Goal: Information Seeking & Learning: Understand process/instructions

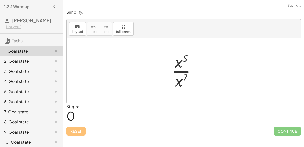
click at [179, 64] on div at bounding box center [185, 70] width 33 height 39
click at [181, 70] on div at bounding box center [185, 70] width 33 height 39
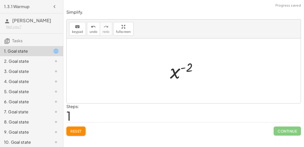
click at [188, 68] on div at bounding box center [186, 71] width 37 height 25
click at [189, 69] on div at bounding box center [186, 71] width 37 height 25
click at [184, 68] on div at bounding box center [186, 71] width 37 height 25
click at [184, 67] on div at bounding box center [186, 71] width 37 height 25
drag, startPoint x: 174, startPoint y: 72, endPoint x: 190, endPoint y: 62, distance: 18.9
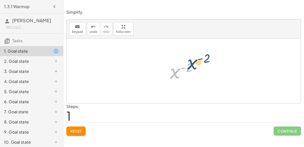
click at [190, 62] on div at bounding box center [186, 71] width 37 height 25
click at [190, 67] on div at bounding box center [186, 71] width 37 height 25
click at [80, 135] on button "Reset" at bounding box center [75, 131] width 19 height 9
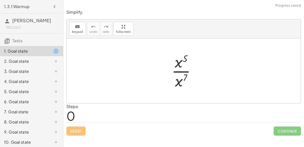
click at [180, 80] on div at bounding box center [185, 70] width 33 height 39
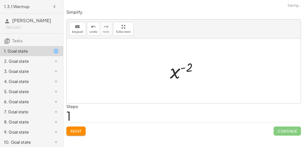
click at [177, 71] on div at bounding box center [186, 71] width 37 height 25
click at [188, 70] on div at bounding box center [186, 71] width 37 height 25
click at [188, 71] on div at bounding box center [186, 71] width 37 height 25
drag, startPoint x: 182, startPoint y: 68, endPoint x: 166, endPoint y: 79, distance: 19.3
click at [166, 79] on div "· x 5 · x 7 x ( + 5 − 7 ) - ( 2 ) x ( ) - 2" at bounding box center [184, 71] width 43 height 28
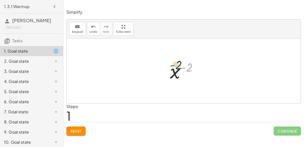
drag, startPoint x: 183, startPoint y: 67, endPoint x: 172, endPoint y: 65, distance: 11.0
click at [172, 65] on div at bounding box center [186, 71] width 37 height 25
drag, startPoint x: 184, startPoint y: 67, endPoint x: 180, endPoint y: 65, distance: 4.7
click at [180, 65] on div at bounding box center [186, 71] width 37 height 25
drag, startPoint x: 180, startPoint y: 65, endPoint x: 174, endPoint y: 79, distance: 15.4
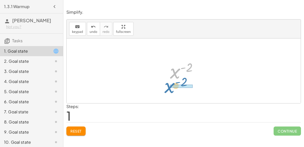
click at [174, 79] on div at bounding box center [186, 71] width 37 height 25
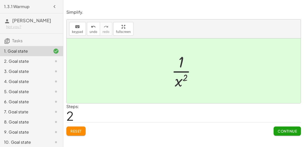
click at [289, 130] on span "Continue" at bounding box center [287, 131] width 19 height 5
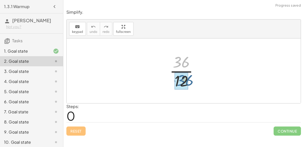
drag, startPoint x: 186, startPoint y: 61, endPoint x: 188, endPoint y: 77, distance: 16.6
click at [188, 77] on div at bounding box center [186, 70] width 38 height 39
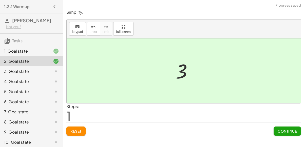
click at [281, 128] on button "Continue" at bounding box center [287, 131] width 27 height 9
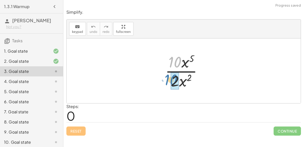
drag, startPoint x: 179, startPoint y: 64, endPoint x: 176, endPoint y: 82, distance: 17.8
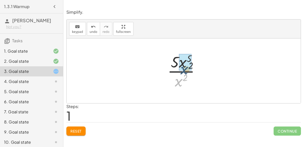
drag, startPoint x: 179, startPoint y: 81, endPoint x: 182, endPoint y: 66, distance: 15.6
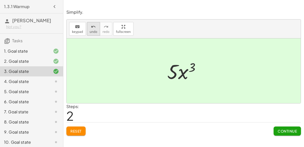
click at [91, 30] on span "undo" at bounding box center [94, 32] width 8 height 4
click at [90, 30] on span "undo" at bounding box center [94, 32] width 8 height 4
click at [278, 129] on span "Continue" at bounding box center [287, 131] width 19 height 5
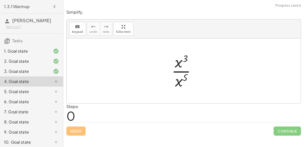
click at [44, 70] on div "3. Goal state" at bounding box center [24, 71] width 41 height 6
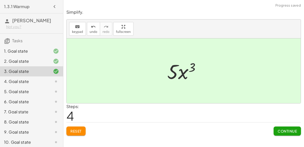
click at [82, 132] on span "Reset" at bounding box center [76, 131] width 11 height 5
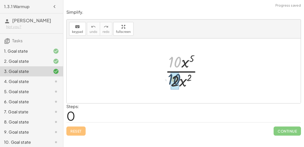
drag, startPoint x: 175, startPoint y: 63, endPoint x: 175, endPoint y: 80, distance: 16.8
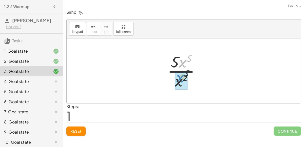
drag, startPoint x: 182, startPoint y: 64, endPoint x: 180, endPoint y: 79, distance: 15.4
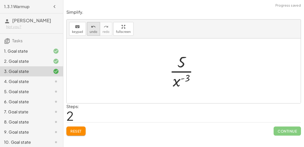
click at [93, 30] on span "undo" at bounding box center [94, 32] width 8 height 4
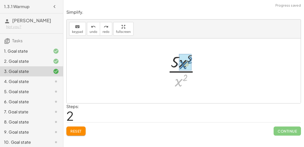
drag, startPoint x: 179, startPoint y: 80, endPoint x: 183, endPoint y: 62, distance: 18.9
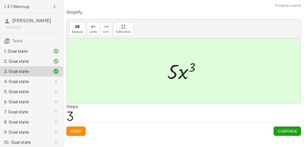
click at [282, 127] on button "Continue" at bounding box center [287, 131] width 27 height 9
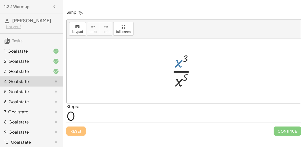
click at [178, 61] on div at bounding box center [185, 70] width 33 height 39
drag, startPoint x: 178, startPoint y: 62, endPoint x: 178, endPoint y: 77, distance: 15.2
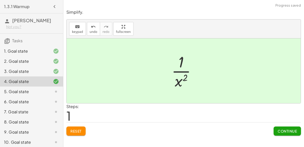
click at [296, 132] on span "Continue" at bounding box center [287, 131] width 19 height 5
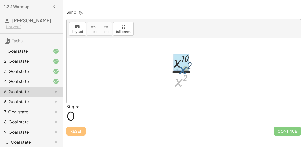
drag, startPoint x: 181, startPoint y: 83, endPoint x: 184, endPoint y: 71, distance: 12.9
click at [184, 71] on div at bounding box center [186, 70] width 36 height 39
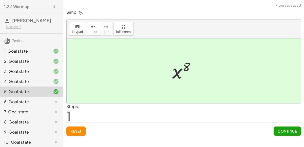
click at [282, 128] on button "Continue" at bounding box center [287, 131] width 27 height 9
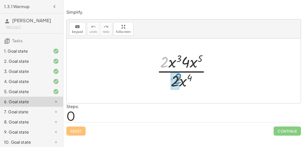
drag, startPoint x: 166, startPoint y: 62, endPoint x: 178, endPoint y: 78, distance: 20.6
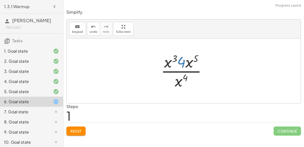
click at [181, 64] on div at bounding box center [186, 70] width 55 height 39
drag, startPoint x: 166, startPoint y: 64, endPoint x: 169, endPoint y: 66, distance: 3.1
click at [169, 66] on div at bounding box center [186, 70] width 55 height 39
click at [188, 63] on div at bounding box center [186, 70] width 55 height 39
click at [197, 59] on div at bounding box center [186, 70] width 55 height 39
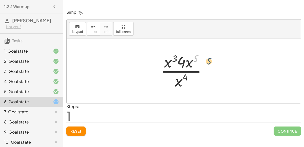
drag, startPoint x: 197, startPoint y: 59, endPoint x: 207, endPoint y: 61, distance: 10.6
click at [207, 61] on div at bounding box center [186, 70] width 55 height 39
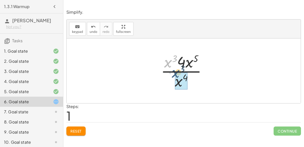
drag, startPoint x: 168, startPoint y: 61, endPoint x: 176, endPoint y: 71, distance: 12.7
click at [176, 71] on div at bounding box center [186, 70] width 55 height 39
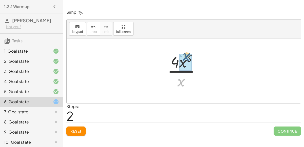
drag, startPoint x: 181, startPoint y: 82, endPoint x: 186, endPoint y: 57, distance: 26.4
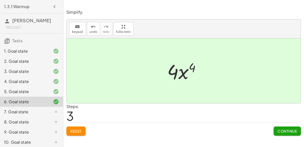
click at [79, 128] on button "Reset" at bounding box center [75, 131] width 19 height 9
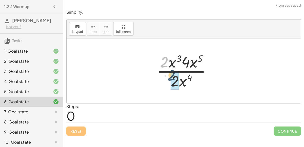
drag, startPoint x: 165, startPoint y: 63, endPoint x: 173, endPoint y: 76, distance: 15.5
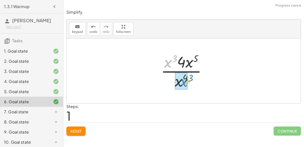
drag, startPoint x: 168, startPoint y: 64, endPoint x: 184, endPoint y: 83, distance: 24.9
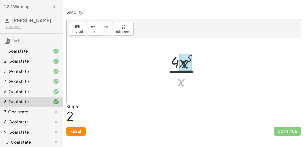
drag, startPoint x: 180, startPoint y: 84, endPoint x: 183, endPoint y: 65, distance: 19.2
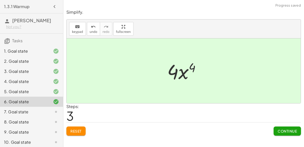
click at [275, 128] on button "Continue" at bounding box center [287, 131] width 27 height 9
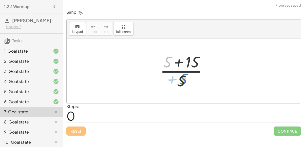
drag, startPoint x: 168, startPoint y: 64, endPoint x: 183, endPoint y: 81, distance: 23.0
click at [183, 81] on div at bounding box center [186, 70] width 56 height 39
drag, startPoint x: 169, startPoint y: 64, endPoint x: 186, endPoint y: 86, distance: 27.7
click at [186, 86] on div at bounding box center [186, 70] width 56 height 39
drag, startPoint x: 183, startPoint y: 83, endPoint x: 193, endPoint y: 58, distance: 27.2
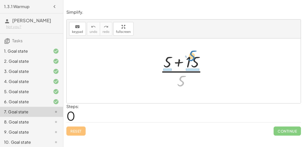
click at [193, 58] on div at bounding box center [186, 70] width 56 height 39
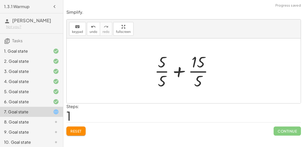
click at [165, 71] on div at bounding box center [186, 70] width 68 height 39
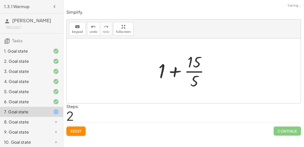
click at [193, 73] on div at bounding box center [186, 70] width 60 height 39
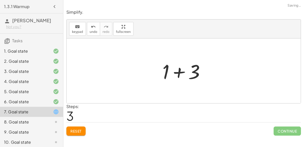
click at [179, 72] on div at bounding box center [185, 71] width 51 height 26
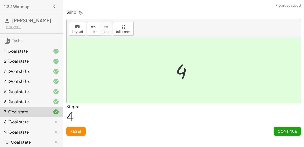
click at [77, 129] on span "Reset" at bounding box center [76, 131] width 11 height 5
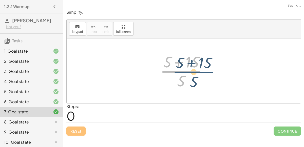
drag, startPoint x: 182, startPoint y: 72, endPoint x: 195, endPoint y: 72, distance: 12.2
click at [195, 72] on div at bounding box center [186, 70] width 56 height 39
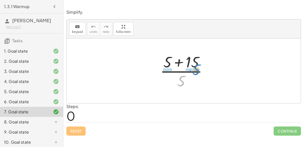
drag, startPoint x: 181, startPoint y: 80, endPoint x: 196, endPoint y: 68, distance: 18.7
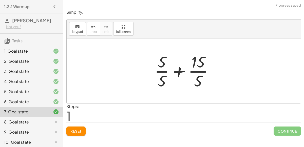
click at [165, 71] on div at bounding box center [186, 70] width 68 height 39
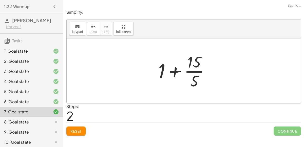
click at [197, 71] on div at bounding box center [186, 70] width 60 height 39
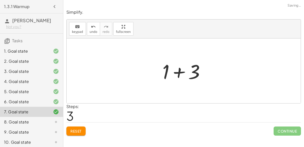
click at [178, 72] on div at bounding box center [185, 71] width 51 height 26
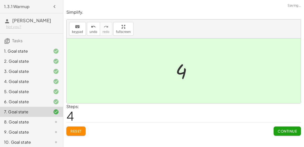
click at [280, 127] on button "Continue" at bounding box center [287, 131] width 27 height 9
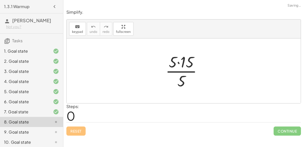
click at [178, 63] on div at bounding box center [186, 70] width 46 height 39
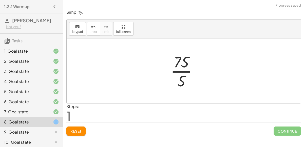
click at [187, 71] on div at bounding box center [186, 70] width 36 height 39
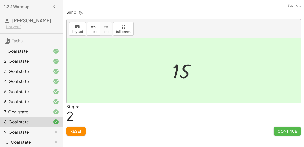
click at [285, 129] on span "Continue" at bounding box center [287, 131] width 19 height 5
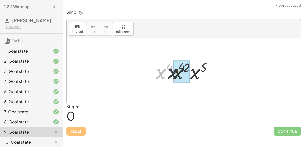
drag, startPoint x: 161, startPoint y: 72, endPoint x: 174, endPoint y: 72, distance: 13.4
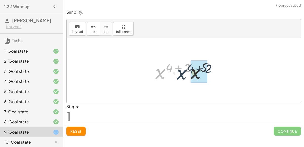
drag, startPoint x: 160, startPoint y: 74, endPoint x: 181, endPoint y: 74, distance: 21.6
click at [181, 74] on div at bounding box center [186, 71] width 66 height 26
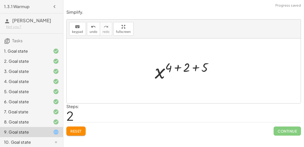
click at [178, 68] on div at bounding box center [185, 71] width 67 height 25
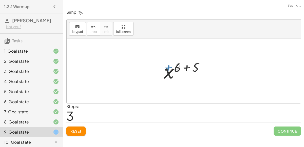
click at [179, 68] on div at bounding box center [185, 71] width 49 height 25
click at [184, 69] on div at bounding box center [185, 71] width 49 height 25
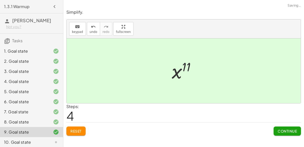
click at [286, 129] on span "Continue" at bounding box center [287, 131] width 19 height 5
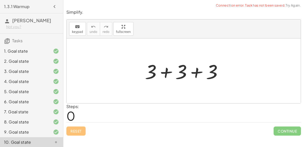
click at [166, 72] on div at bounding box center [186, 71] width 87 height 26
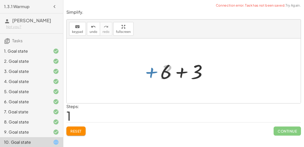
click at [183, 73] on div at bounding box center [186, 71] width 56 height 26
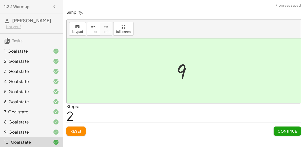
click at [291, 132] on span "Continue" at bounding box center [287, 131] width 19 height 5
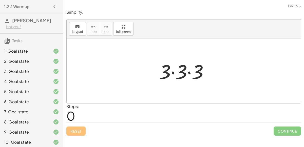
click at [174, 72] on div at bounding box center [186, 71] width 58 height 26
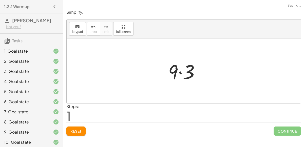
click at [181, 73] on div at bounding box center [186, 71] width 40 height 26
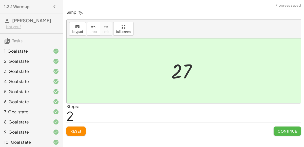
click at [279, 131] on span "Continue" at bounding box center [287, 131] width 19 height 5
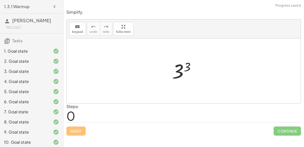
click at [188, 68] on div at bounding box center [186, 71] width 32 height 25
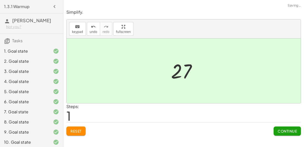
click at [284, 134] on button "Continue" at bounding box center [287, 131] width 27 height 9
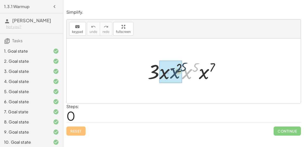
drag, startPoint x: 186, startPoint y: 75, endPoint x: 174, endPoint y: 74, distance: 12.7
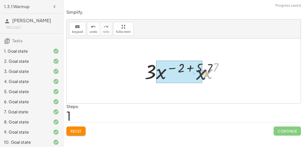
drag, startPoint x: 203, startPoint y: 72, endPoint x: 200, endPoint y: 73, distance: 2.6
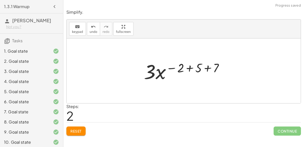
click at [189, 68] on div at bounding box center [186, 71] width 89 height 26
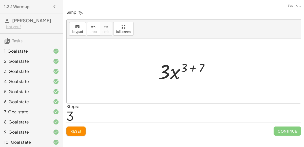
click at [191, 68] on div at bounding box center [186, 71] width 60 height 26
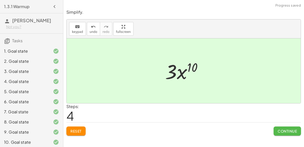
click at [284, 129] on span "Continue" at bounding box center [287, 131] width 19 height 5
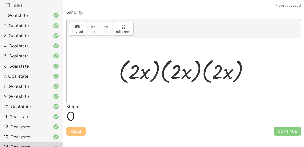
scroll to position [113, 0]
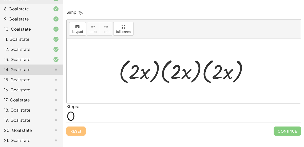
click at [144, 73] on div at bounding box center [185, 71] width 139 height 29
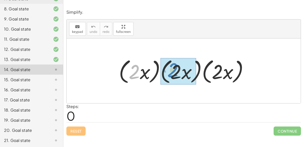
drag, startPoint x: 134, startPoint y: 73, endPoint x: 173, endPoint y: 71, distance: 38.6
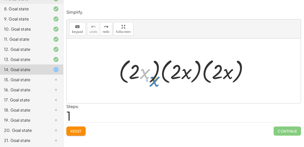
drag, startPoint x: 146, startPoint y: 75, endPoint x: 156, endPoint y: 82, distance: 12.0
click at [156, 82] on div at bounding box center [185, 71] width 139 height 29
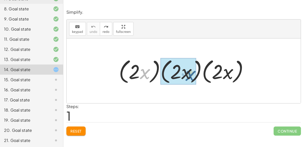
drag, startPoint x: 146, startPoint y: 76, endPoint x: 193, endPoint y: 77, distance: 46.7
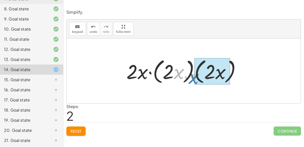
drag, startPoint x: 177, startPoint y: 72, endPoint x: 190, endPoint y: 76, distance: 14.3
click at [190, 76] on div at bounding box center [186, 71] width 124 height 29
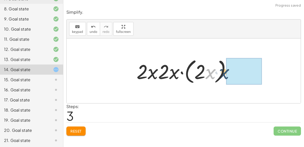
drag, startPoint x: 210, startPoint y: 73, endPoint x: 223, endPoint y: 73, distance: 13.7
click at [223, 73] on div at bounding box center [186, 71] width 104 height 29
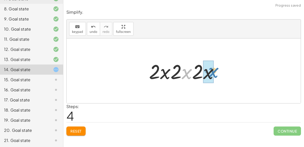
drag, startPoint x: 185, startPoint y: 73, endPoint x: 212, endPoint y: 72, distance: 26.4
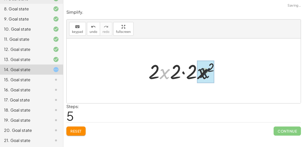
drag, startPoint x: 165, startPoint y: 74, endPoint x: 209, endPoint y: 73, distance: 43.4
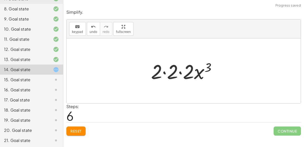
click at [164, 71] on div at bounding box center [186, 71] width 74 height 26
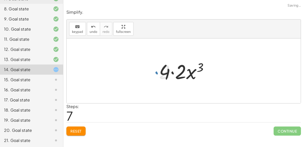
click at [172, 72] on div at bounding box center [186, 71] width 59 height 26
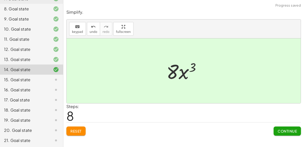
click at [278, 128] on button "Continue" at bounding box center [287, 131] width 27 height 9
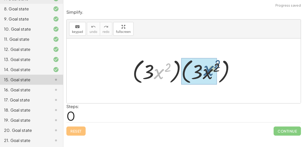
drag, startPoint x: 156, startPoint y: 72, endPoint x: 209, endPoint y: 74, distance: 53.3
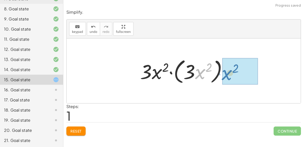
drag, startPoint x: 199, startPoint y: 73, endPoint x: 226, endPoint y: 74, distance: 26.7
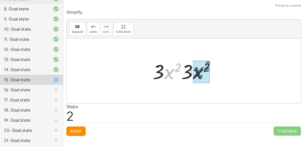
drag, startPoint x: 169, startPoint y: 75, endPoint x: 199, endPoint y: 73, distance: 29.7
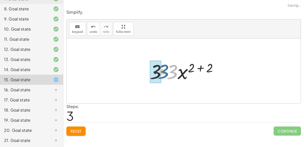
drag, startPoint x: 175, startPoint y: 72, endPoint x: 165, endPoint y: 71, distance: 9.1
click at [165, 71] on div at bounding box center [185, 71] width 77 height 26
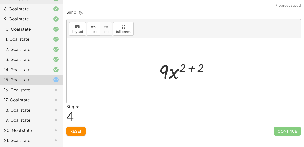
click at [192, 68] on div at bounding box center [186, 71] width 59 height 26
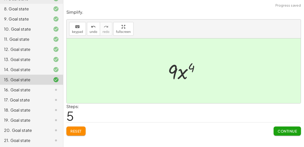
click at [281, 128] on button "Continue" at bounding box center [287, 131] width 27 height 9
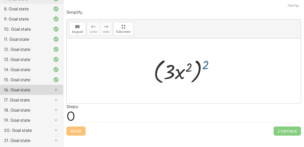
click at [206, 66] on div at bounding box center [186, 71] width 70 height 29
drag, startPoint x: 206, startPoint y: 66, endPoint x: 221, endPoint y: 64, distance: 14.9
drag, startPoint x: 183, startPoint y: 74, endPoint x: 204, endPoint y: 76, distance: 21.4
click at [204, 76] on div at bounding box center [186, 71] width 70 height 29
drag, startPoint x: 205, startPoint y: 65, endPoint x: 182, endPoint y: 82, distance: 28.6
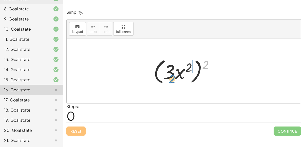
click at [182, 82] on div at bounding box center [186, 71] width 70 height 29
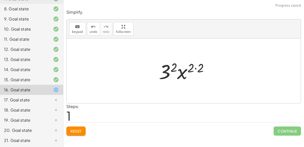
click at [174, 68] on div at bounding box center [186, 71] width 59 height 26
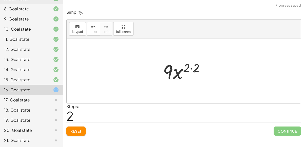
click at [190, 68] on div at bounding box center [186, 71] width 50 height 26
click at [191, 67] on div at bounding box center [186, 71] width 50 height 26
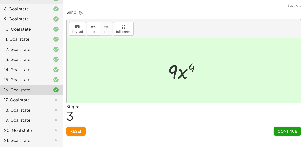
click at [278, 128] on button "Continue" at bounding box center [287, 131] width 27 height 9
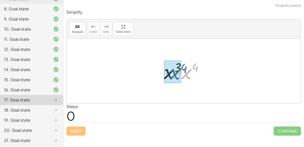
drag, startPoint x: 186, startPoint y: 73, endPoint x: 204, endPoint y: 74, distance: 18.3
click at [204, 74] on div at bounding box center [186, 71] width 48 height 26
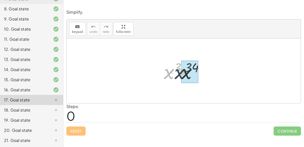
drag, startPoint x: 169, startPoint y: 75, endPoint x: 180, endPoint y: 75, distance: 10.9
click at [180, 75] on div at bounding box center [186, 71] width 48 height 26
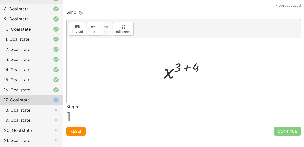
click at [186, 67] on div at bounding box center [185, 71] width 49 height 25
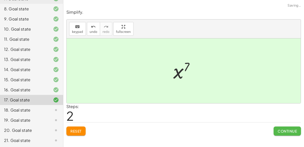
click at [288, 131] on span "Continue" at bounding box center [287, 131] width 19 height 5
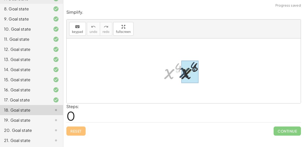
drag, startPoint x: 169, startPoint y: 73, endPoint x: 185, endPoint y: 72, distance: 15.3
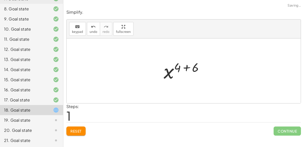
click at [188, 67] on div at bounding box center [185, 71] width 49 height 25
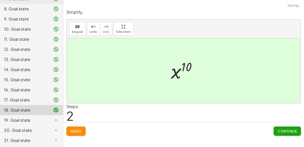
click at [281, 125] on div "Continue" at bounding box center [287, 129] width 27 height 13
click at [281, 127] on button "Continue" at bounding box center [287, 131] width 27 height 9
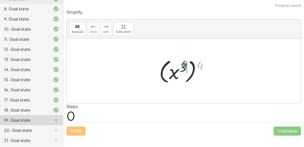
drag, startPoint x: 199, startPoint y: 65, endPoint x: 183, endPoint y: 64, distance: 15.7
click at [183, 64] on div at bounding box center [186, 71] width 58 height 28
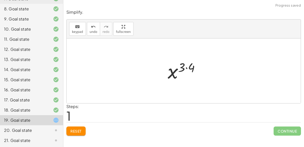
click at [186, 68] on div at bounding box center [185, 71] width 41 height 25
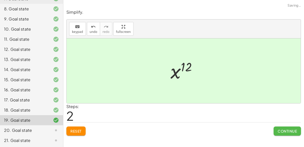
click at [279, 135] on button "Continue" at bounding box center [287, 131] width 27 height 9
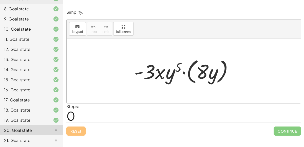
click at [178, 70] on div at bounding box center [186, 71] width 108 height 29
drag, startPoint x: 178, startPoint y: 70, endPoint x: 164, endPoint y: 75, distance: 14.7
click at [164, 75] on div at bounding box center [186, 71] width 108 height 29
click at [183, 73] on div at bounding box center [186, 71] width 108 height 29
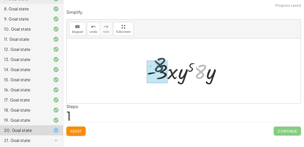
drag, startPoint x: 203, startPoint y: 71, endPoint x: 160, endPoint y: 67, distance: 43.1
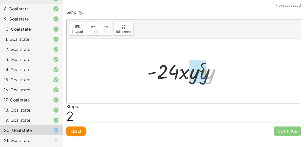
drag, startPoint x: 211, startPoint y: 76, endPoint x: 198, endPoint y: 77, distance: 12.7
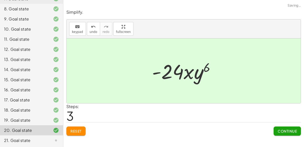
click at [284, 130] on span "Continue" at bounding box center [287, 131] width 19 height 5
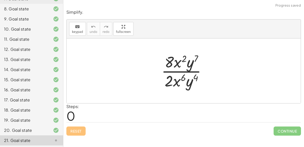
click at [38, 132] on div "20. Goal state" at bounding box center [24, 131] width 41 height 6
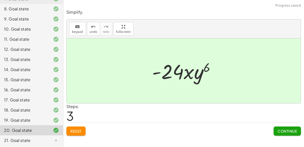
click at [50, 137] on div "21. Goal state" at bounding box center [31, 141] width 63 height 10
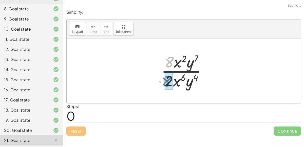
drag, startPoint x: 171, startPoint y: 62, endPoint x: 168, endPoint y: 81, distance: 18.7
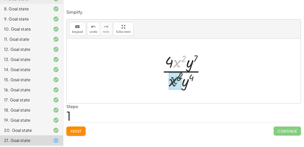
drag, startPoint x: 177, startPoint y: 63, endPoint x: 174, endPoint y: 80, distance: 17.0
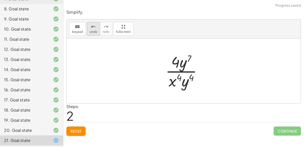
click at [91, 26] on icon "undo" at bounding box center [93, 27] width 5 height 6
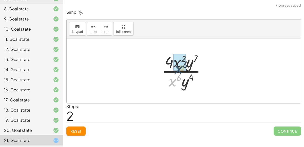
drag, startPoint x: 174, startPoint y: 82, endPoint x: 180, endPoint y: 69, distance: 14.9
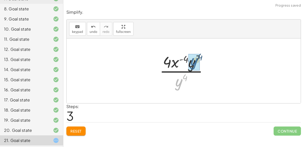
drag, startPoint x: 178, startPoint y: 84, endPoint x: 193, endPoint y: 63, distance: 26.0
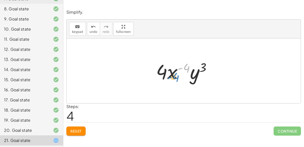
drag, startPoint x: 185, startPoint y: 68, endPoint x: 177, endPoint y: 75, distance: 10.8
click at [177, 75] on div at bounding box center [186, 71] width 64 height 26
drag, startPoint x: 174, startPoint y: 73, endPoint x: 178, endPoint y: 84, distance: 12.2
click at [178, 84] on div "· 8 · x 2 · y 7 · 2 · x 6 · y 4 · 4 · 2 · x 2 · y 7 · 2 · x 6 · y 4 · 4 · x 2 ·…" at bounding box center [184, 71] width 71 height 29
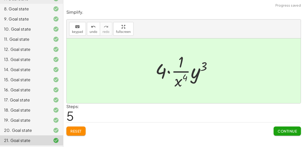
click at [285, 132] on span "Continue" at bounding box center [287, 131] width 19 height 5
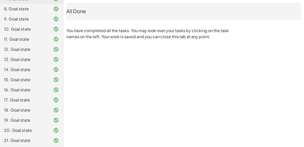
scroll to position [0, 0]
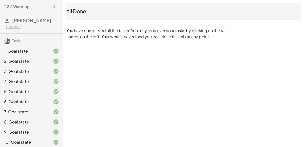
click at [49, 54] on div at bounding box center [52, 51] width 14 height 6
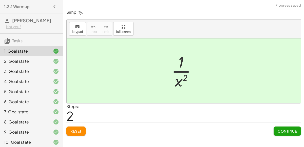
click at [76, 129] on span "Reset" at bounding box center [76, 131] width 11 height 5
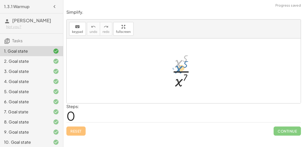
drag, startPoint x: 179, startPoint y: 65, endPoint x: 180, endPoint y: 69, distance: 4.1
click at [180, 69] on div at bounding box center [185, 70] width 33 height 39
drag, startPoint x: 178, startPoint y: 83, endPoint x: 181, endPoint y: 61, distance: 22.2
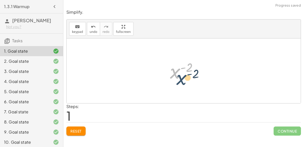
drag, startPoint x: 174, startPoint y: 75, endPoint x: 181, endPoint y: 82, distance: 9.0
click at [181, 82] on div at bounding box center [186, 71] width 37 height 25
drag, startPoint x: 174, startPoint y: 71, endPoint x: 187, endPoint y: 83, distance: 17.8
click at [187, 83] on div "· x 5 · x 7 x ( + 5 − 7 ) x ( - 2 ) x ( ) - 2" at bounding box center [184, 71] width 43 height 28
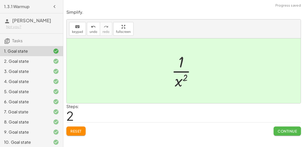
click at [287, 130] on span "Continue" at bounding box center [287, 131] width 19 height 5
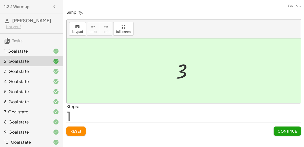
click at [87, 123] on div "Reset Continue" at bounding box center [183, 129] width 235 height 13
click at [72, 130] on span "Reset" at bounding box center [76, 131] width 11 height 5
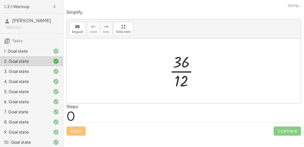
click at [182, 73] on div at bounding box center [186, 70] width 38 height 39
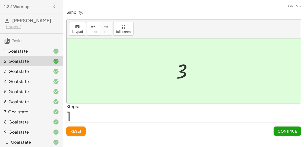
click at [287, 130] on span "Continue" at bounding box center [287, 131] width 19 height 5
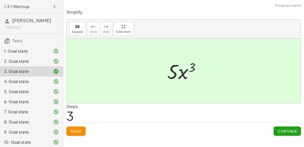
click at [79, 132] on span "Reset" at bounding box center [76, 131] width 11 height 5
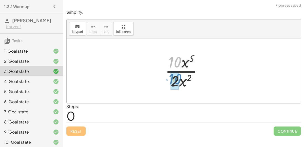
drag, startPoint x: 177, startPoint y: 66, endPoint x: 178, endPoint y: 83, distance: 17.0
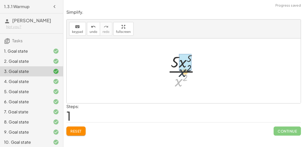
drag, startPoint x: 178, startPoint y: 84, endPoint x: 181, endPoint y: 72, distance: 12.8
click at [181, 72] on div at bounding box center [185, 70] width 41 height 39
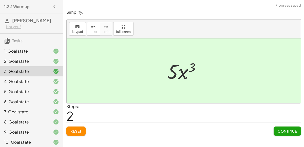
click at [288, 130] on span "Continue" at bounding box center [287, 131] width 19 height 5
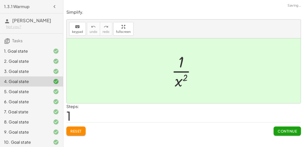
click at [78, 133] on button "Reset" at bounding box center [75, 131] width 19 height 9
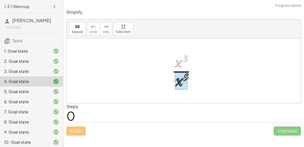
drag, startPoint x: 178, startPoint y: 65, endPoint x: 179, endPoint y: 84, distance: 18.8
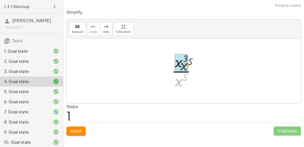
drag, startPoint x: 180, startPoint y: 80, endPoint x: 185, endPoint y: 64, distance: 17.1
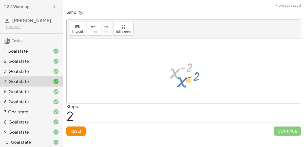
drag, startPoint x: 178, startPoint y: 71, endPoint x: 185, endPoint y: 80, distance: 12.1
click at [185, 80] on div at bounding box center [186, 71] width 37 height 25
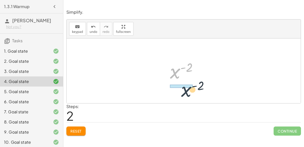
drag, startPoint x: 175, startPoint y: 73, endPoint x: 186, endPoint y: 91, distance: 21.3
click at [186, 91] on div "· x 3 · x 5 x ( + 3 − 5 ) x ( - 2 ) x ( ) - 2" at bounding box center [184, 71] width 234 height 65
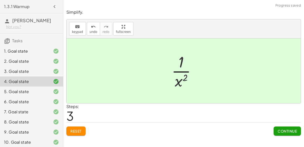
click at [288, 131] on span "Continue" at bounding box center [287, 131] width 19 height 5
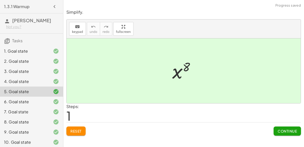
click at [79, 130] on span "Reset" at bounding box center [76, 131] width 11 height 5
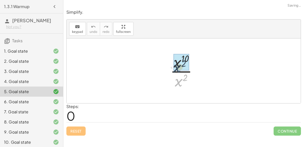
drag, startPoint x: 179, startPoint y: 82, endPoint x: 177, endPoint y: 67, distance: 15.1
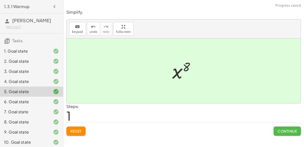
click at [284, 134] on button "Continue" at bounding box center [287, 131] width 27 height 9
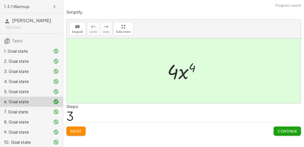
click at [80, 130] on span "Reset" at bounding box center [76, 131] width 11 height 5
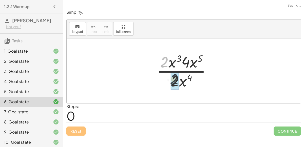
drag, startPoint x: 164, startPoint y: 63, endPoint x: 175, endPoint y: 81, distance: 20.9
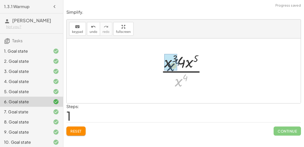
drag, startPoint x: 178, startPoint y: 80, endPoint x: 170, endPoint y: 65, distance: 17.6
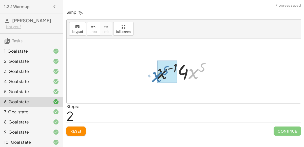
drag, startPoint x: 192, startPoint y: 76, endPoint x: 155, endPoint y: 79, distance: 37.2
click at [155, 79] on div at bounding box center [186, 71] width 62 height 26
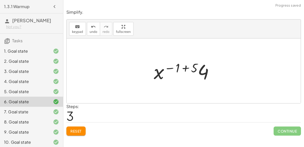
click at [185, 69] on div at bounding box center [185, 71] width 69 height 26
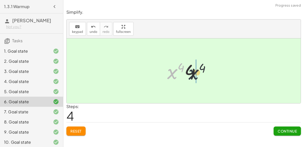
drag, startPoint x: 167, startPoint y: 73, endPoint x: 191, endPoint y: 74, distance: 24.4
click at [191, 74] on div at bounding box center [186, 71] width 42 height 26
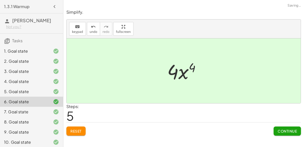
click at [286, 131] on span "Continue" at bounding box center [287, 131] width 19 height 5
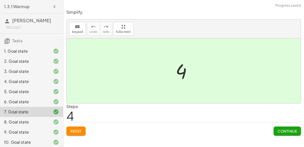
click at [82, 131] on button "Reset" at bounding box center [75, 131] width 19 height 9
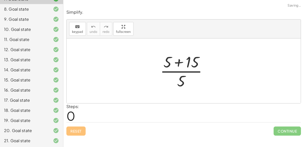
scroll to position [113, 0]
click at [179, 63] on div at bounding box center [186, 70] width 56 height 39
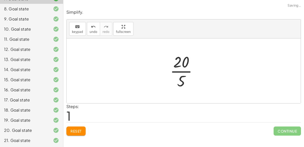
click at [183, 72] on div at bounding box center [186, 70] width 37 height 39
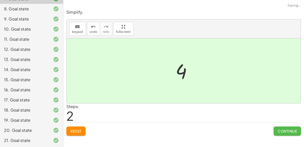
click at [288, 134] on button "Continue" at bounding box center [287, 131] width 27 height 9
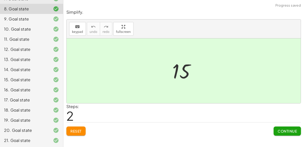
click at [82, 131] on span "Reset" at bounding box center [76, 131] width 11 height 5
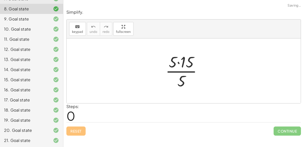
click at [179, 63] on div at bounding box center [186, 70] width 46 height 39
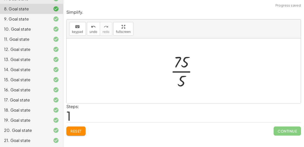
click at [185, 72] on div at bounding box center [186, 70] width 36 height 39
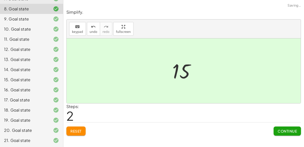
click at [282, 132] on span "Continue" at bounding box center [287, 131] width 19 height 5
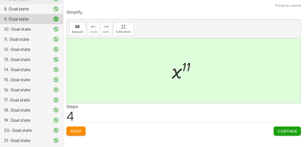
click at [72, 133] on span "Reset" at bounding box center [76, 131] width 11 height 5
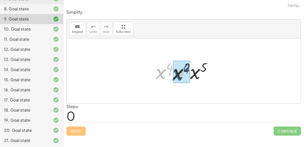
drag, startPoint x: 161, startPoint y: 74, endPoint x: 178, endPoint y: 76, distance: 17.1
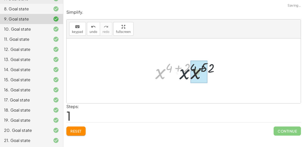
drag, startPoint x: 160, startPoint y: 74, endPoint x: 186, endPoint y: 74, distance: 26.4
click at [186, 74] on div at bounding box center [186, 71] width 66 height 26
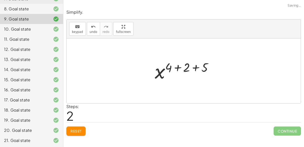
click at [178, 67] on div at bounding box center [185, 71] width 67 height 25
click at [188, 67] on div at bounding box center [185, 71] width 49 height 25
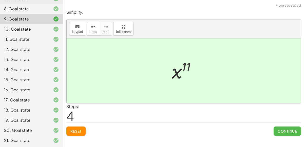
click at [282, 133] on button "Continue" at bounding box center [287, 131] width 27 height 9
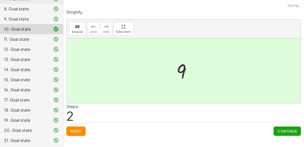
click at [75, 130] on span "Reset" at bounding box center [76, 131] width 11 height 5
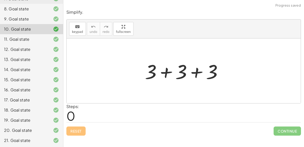
click at [167, 71] on div at bounding box center [186, 71] width 87 height 26
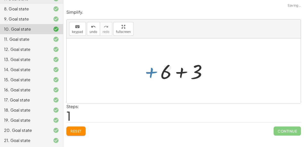
click at [182, 73] on div at bounding box center [186, 71] width 56 height 26
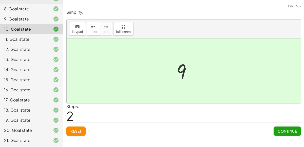
click at [283, 129] on span "Continue" at bounding box center [287, 131] width 19 height 5
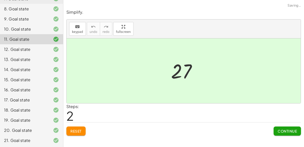
click at [79, 129] on span "Reset" at bounding box center [76, 131] width 11 height 5
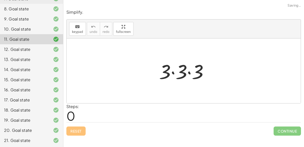
click at [171, 72] on div at bounding box center [186, 71] width 58 height 26
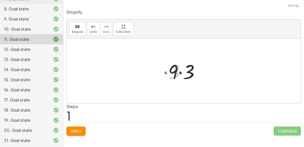
click at [180, 73] on div at bounding box center [186, 71] width 40 height 26
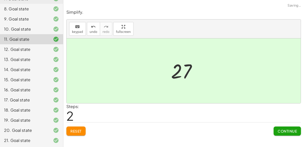
click at [283, 128] on button "Continue" at bounding box center [287, 131] width 27 height 9
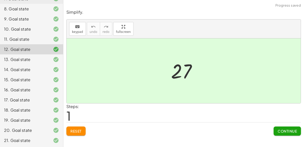
click at [51, 60] on div at bounding box center [52, 60] width 14 height 6
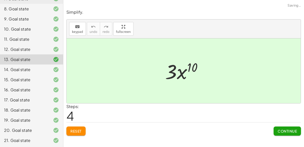
click at [80, 130] on span "Reset" at bounding box center [76, 131] width 11 height 5
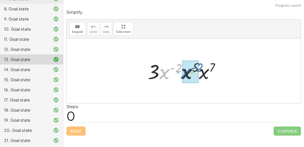
drag, startPoint x: 173, startPoint y: 68, endPoint x: 194, endPoint y: 67, distance: 21.1
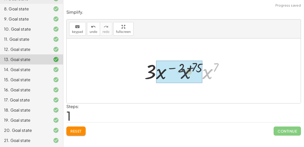
drag, startPoint x: 205, startPoint y: 70, endPoint x: 198, endPoint y: 69, distance: 6.9
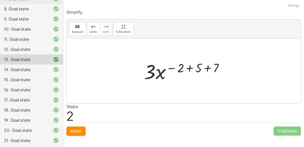
click at [189, 68] on div at bounding box center [186, 71] width 89 height 26
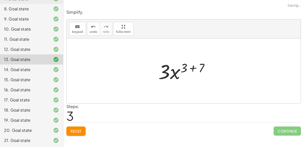
click at [191, 68] on div at bounding box center [186, 71] width 60 height 26
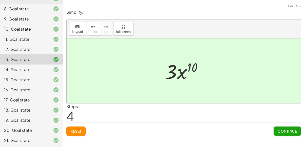
click at [286, 134] on button "Continue" at bounding box center [287, 131] width 27 height 9
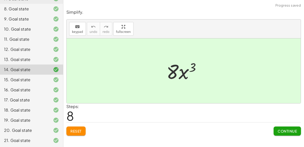
click at [79, 132] on span "Reset" at bounding box center [76, 131] width 11 height 5
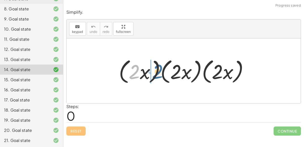
drag, startPoint x: 134, startPoint y: 73, endPoint x: 158, endPoint y: 73, distance: 23.6
click at [158, 73] on div at bounding box center [185, 71] width 139 height 29
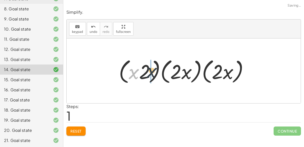
drag, startPoint x: 134, startPoint y: 71, endPoint x: 154, endPoint y: 70, distance: 19.8
click at [154, 70] on div at bounding box center [185, 71] width 139 height 29
click at [135, 72] on div at bounding box center [185, 71] width 139 height 29
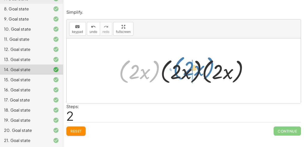
drag, startPoint x: 120, startPoint y: 72, endPoint x: 175, endPoint y: 68, distance: 54.1
click at [175, 68] on div at bounding box center [185, 71] width 139 height 29
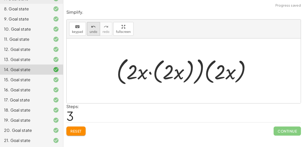
click at [94, 31] on span "undo" at bounding box center [94, 32] width 8 height 4
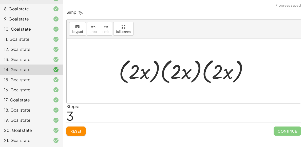
click at [87, 128] on div "Reset Continue" at bounding box center [183, 129] width 235 height 13
click at [82, 130] on span "Reset" at bounding box center [76, 131] width 11 height 5
click at [129, 77] on div at bounding box center [185, 71] width 139 height 29
click at [137, 73] on div at bounding box center [185, 71] width 139 height 29
click at [145, 75] on div at bounding box center [185, 71] width 139 height 29
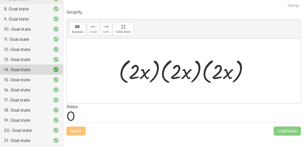
click at [145, 75] on div at bounding box center [185, 71] width 139 height 29
click at [134, 75] on div at bounding box center [185, 71] width 139 height 29
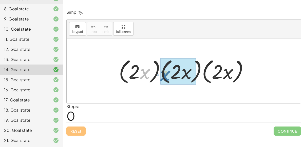
drag, startPoint x: 143, startPoint y: 73, endPoint x: 162, endPoint y: 75, distance: 18.6
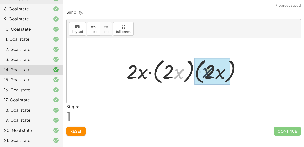
drag, startPoint x: 178, startPoint y: 74, endPoint x: 213, endPoint y: 72, distance: 35.1
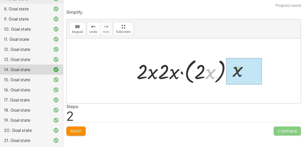
drag, startPoint x: 212, startPoint y: 73, endPoint x: 251, endPoint y: 69, distance: 39.5
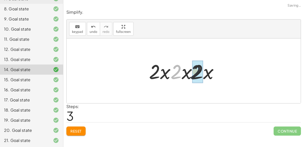
drag, startPoint x: 178, startPoint y: 71, endPoint x: 200, endPoint y: 71, distance: 22.1
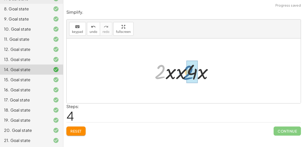
drag, startPoint x: 161, startPoint y: 72, endPoint x: 189, endPoint y: 73, distance: 27.9
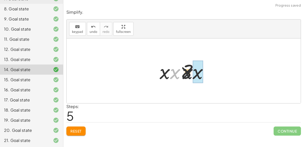
drag, startPoint x: 173, startPoint y: 74, endPoint x: 196, endPoint y: 75, distance: 23.1
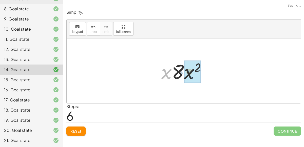
drag, startPoint x: 166, startPoint y: 75, endPoint x: 188, endPoint y: 75, distance: 22.3
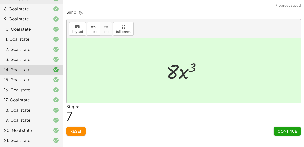
click at [285, 129] on span "Continue" at bounding box center [287, 131] width 19 height 5
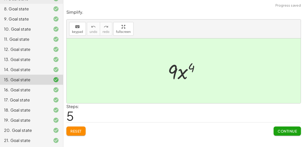
click at [76, 129] on span "Reset" at bounding box center [76, 131] width 11 height 5
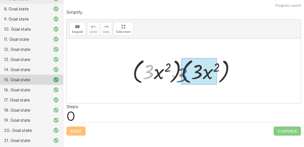
drag, startPoint x: 149, startPoint y: 75, endPoint x: 182, endPoint y: 78, distance: 33.1
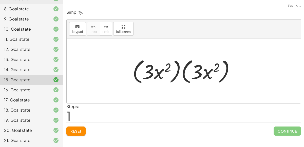
click at [76, 131] on span "Reset" at bounding box center [76, 131] width 11 height 5
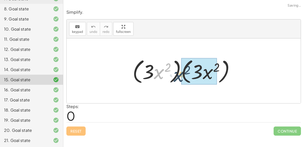
drag, startPoint x: 159, startPoint y: 75, endPoint x: 179, endPoint y: 77, distance: 19.9
click at [179, 77] on div at bounding box center [186, 71] width 112 height 29
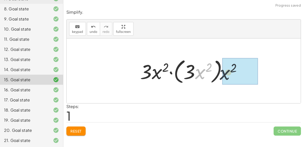
drag, startPoint x: 200, startPoint y: 73, endPoint x: 226, endPoint y: 73, distance: 25.4
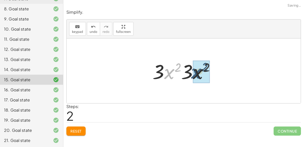
drag, startPoint x: 169, startPoint y: 71, endPoint x: 199, endPoint y: 71, distance: 29.9
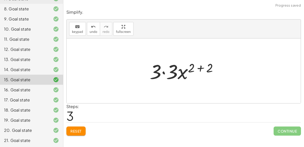
click at [164, 72] on div at bounding box center [185, 71] width 77 height 26
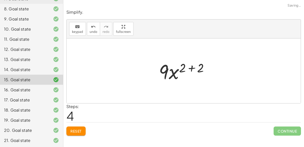
click at [192, 68] on div at bounding box center [186, 71] width 59 height 26
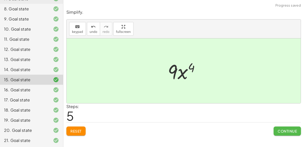
click at [281, 133] on button "Continue" at bounding box center [287, 131] width 27 height 9
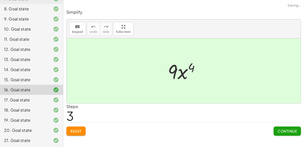
click at [55, 87] on icon at bounding box center [56, 90] width 6 height 6
click at [55, 83] on div "15. Goal state" at bounding box center [31, 80] width 63 height 10
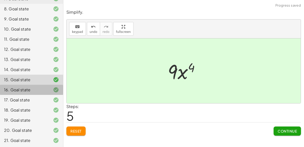
click at [55, 87] on icon at bounding box center [56, 90] width 6 height 6
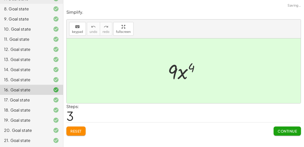
click at [52, 99] on div at bounding box center [52, 100] width 14 height 6
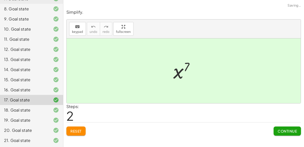
click at [51, 91] on div at bounding box center [52, 90] width 14 height 6
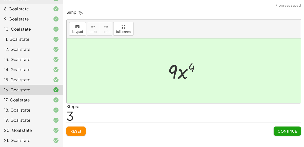
click at [55, 103] on icon at bounding box center [56, 100] width 6 height 6
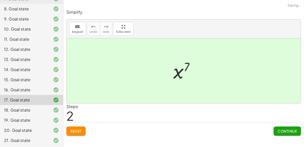
click at [72, 132] on span "Reset" at bounding box center [76, 131] width 11 height 5
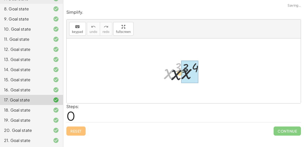
drag, startPoint x: 169, startPoint y: 76, endPoint x: 178, endPoint y: 76, distance: 8.7
click at [178, 76] on div at bounding box center [186, 71] width 48 height 26
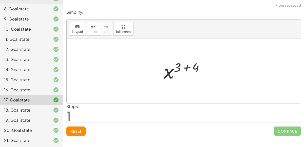
click at [188, 66] on div at bounding box center [185, 71] width 49 height 25
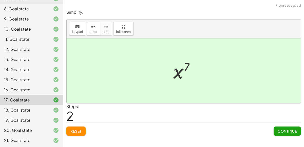
click at [284, 130] on span "Continue" at bounding box center [287, 131] width 19 height 5
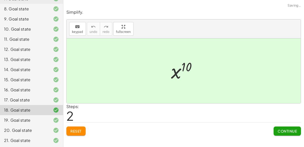
click at [77, 133] on button "Reset" at bounding box center [75, 131] width 19 height 9
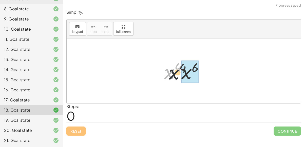
drag, startPoint x: 167, startPoint y: 74, endPoint x: 178, endPoint y: 76, distance: 11.7
click at [178, 76] on div at bounding box center [186, 71] width 48 height 26
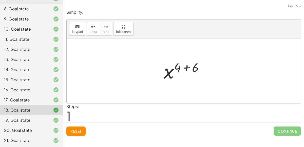
click at [187, 67] on div at bounding box center [185, 71] width 49 height 25
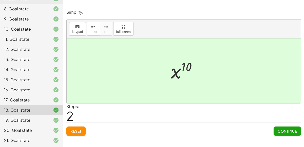
click at [285, 133] on button "Continue" at bounding box center [287, 131] width 27 height 9
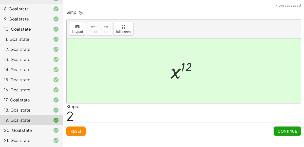
click at [68, 133] on button "Reset" at bounding box center [75, 131] width 19 height 9
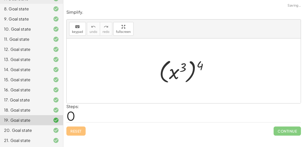
click at [184, 68] on div at bounding box center [186, 71] width 58 height 28
drag, startPoint x: 200, startPoint y: 65, endPoint x: 186, endPoint y: 69, distance: 15.3
click at [186, 69] on div at bounding box center [186, 71] width 58 height 28
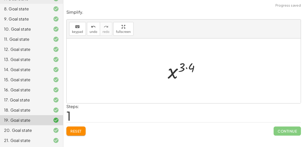
click at [185, 67] on div at bounding box center [185, 71] width 41 height 25
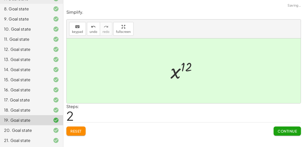
click at [278, 131] on span "Continue" at bounding box center [287, 131] width 19 height 5
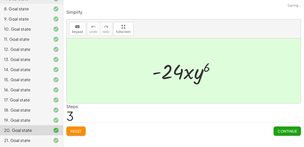
click at [81, 131] on span "Reset" at bounding box center [76, 131] width 11 height 5
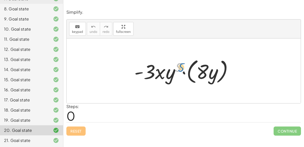
drag, startPoint x: 179, startPoint y: 68, endPoint x: 182, endPoint y: 68, distance: 2.5
click at [182, 68] on div at bounding box center [186, 71] width 108 height 29
click at [204, 71] on div at bounding box center [186, 71] width 108 height 29
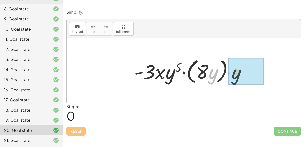
drag, startPoint x: 214, startPoint y: 76, endPoint x: 237, endPoint y: 76, distance: 22.8
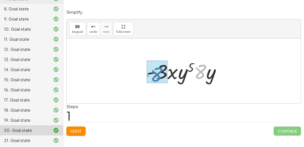
drag, startPoint x: 202, startPoint y: 73, endPoint x: 159, endPoint y: 76, distance: 44.0
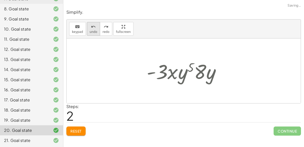
click at [94, 32] on span "undo" at bounding box center [94, 32] width 8 height 4
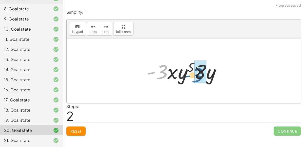
drag, startPoint x: 162, startPoint y: 72, endPoint x: 197, endPoint y: 75, distance: 35.4
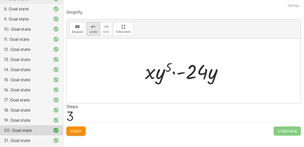
click at [90, 31] on span "undo" at bounding box center [94, 32] width 8 height 4
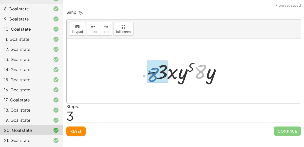
drag, startPoint x: 203, startPoint y: 71, endPoint x: 156, endPoint y: 74, distance: 46.5
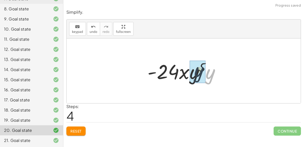
drag, startPoint x: 209, startPoint y: 77, endPoint x: 196, endPoint y: 75, distance: 12.8
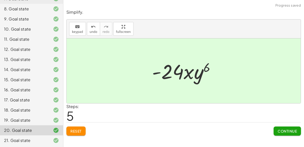
click at [300, 133] on button "Continue" at bounding box center [287, 131] width 27 height 9
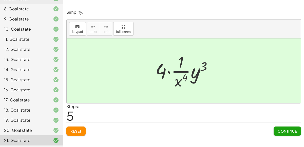
click at [82, 129] on span "Reset" at bounding box center [76, 131] width 11 height 5
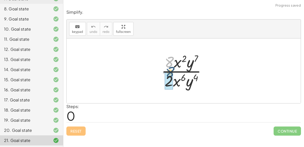
drag, startPoint x: 170, startPoint y: 62, endPoint x: 171, endPoint y: 72, distance: 10.7
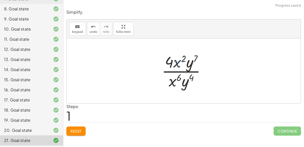
click at [176, 63] on div at bounding box center [185, 70] width 53 height 39
drag, startPoint x: 174, startPoint y: 80, endPoint x: 179, endPoint y: 62, distance: 18.2
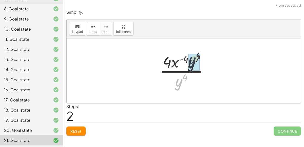
drag, startPoint x: 178, startPoint y: 82, endPoint x: 193, endPoint y: 57, distance: 29.5
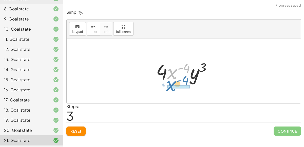
drag, startPoint x: 174, startPoint y: 74, endPoint x: 173, endPoint y: 86, distance: 12.2
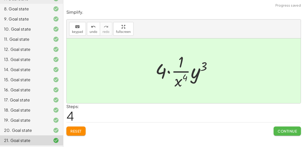
click at [289, 133] on span "Continue" at bounding box center [287, 131] width 19 height 5
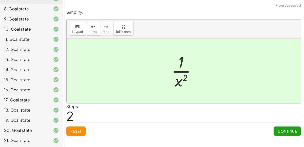
scroll to position [0, 0]
